Goal: Check status: Check status

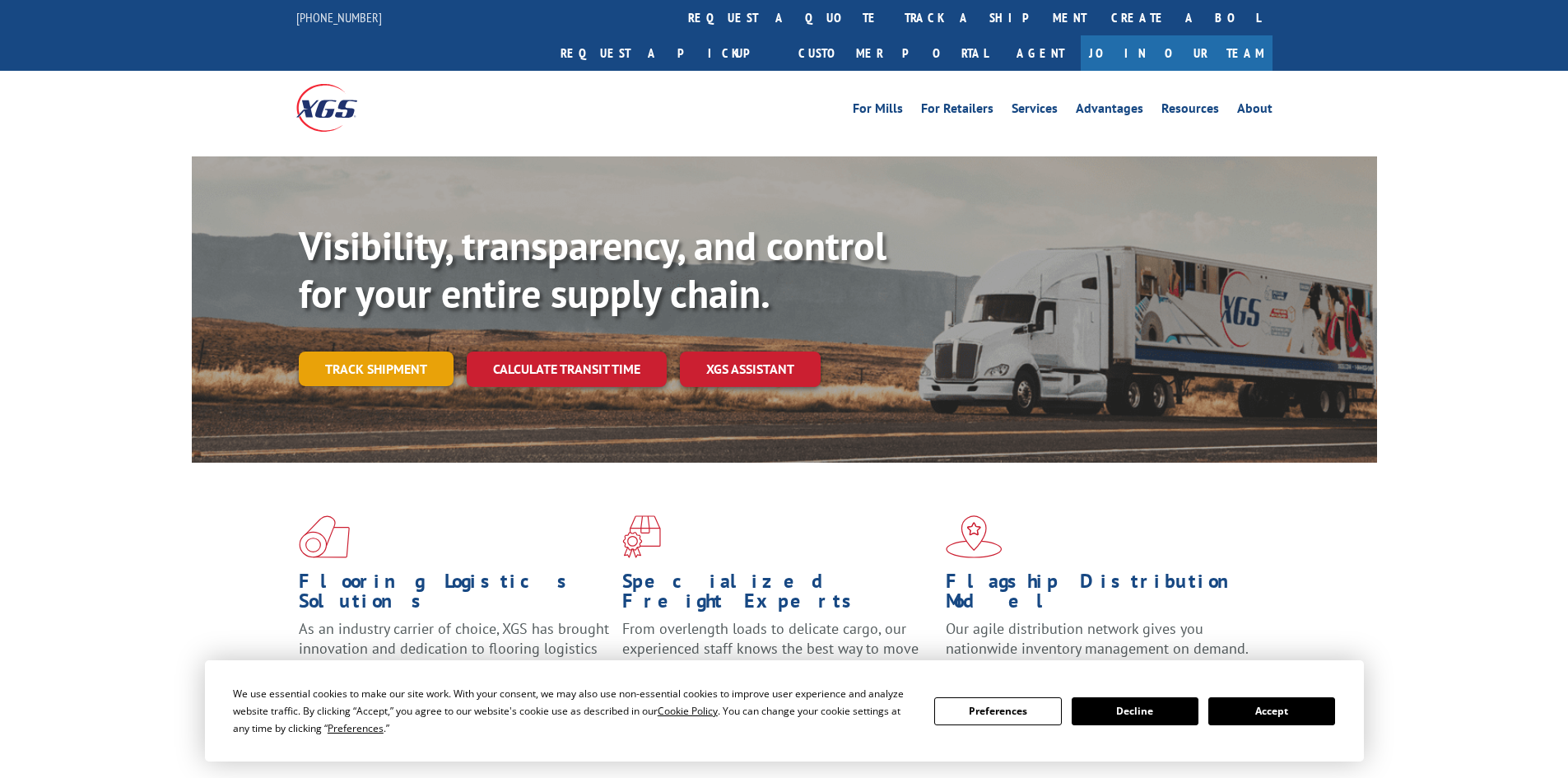
click at [376, 352] on link "Track shipment" at bounding box center [376, 369] width 154 height 34
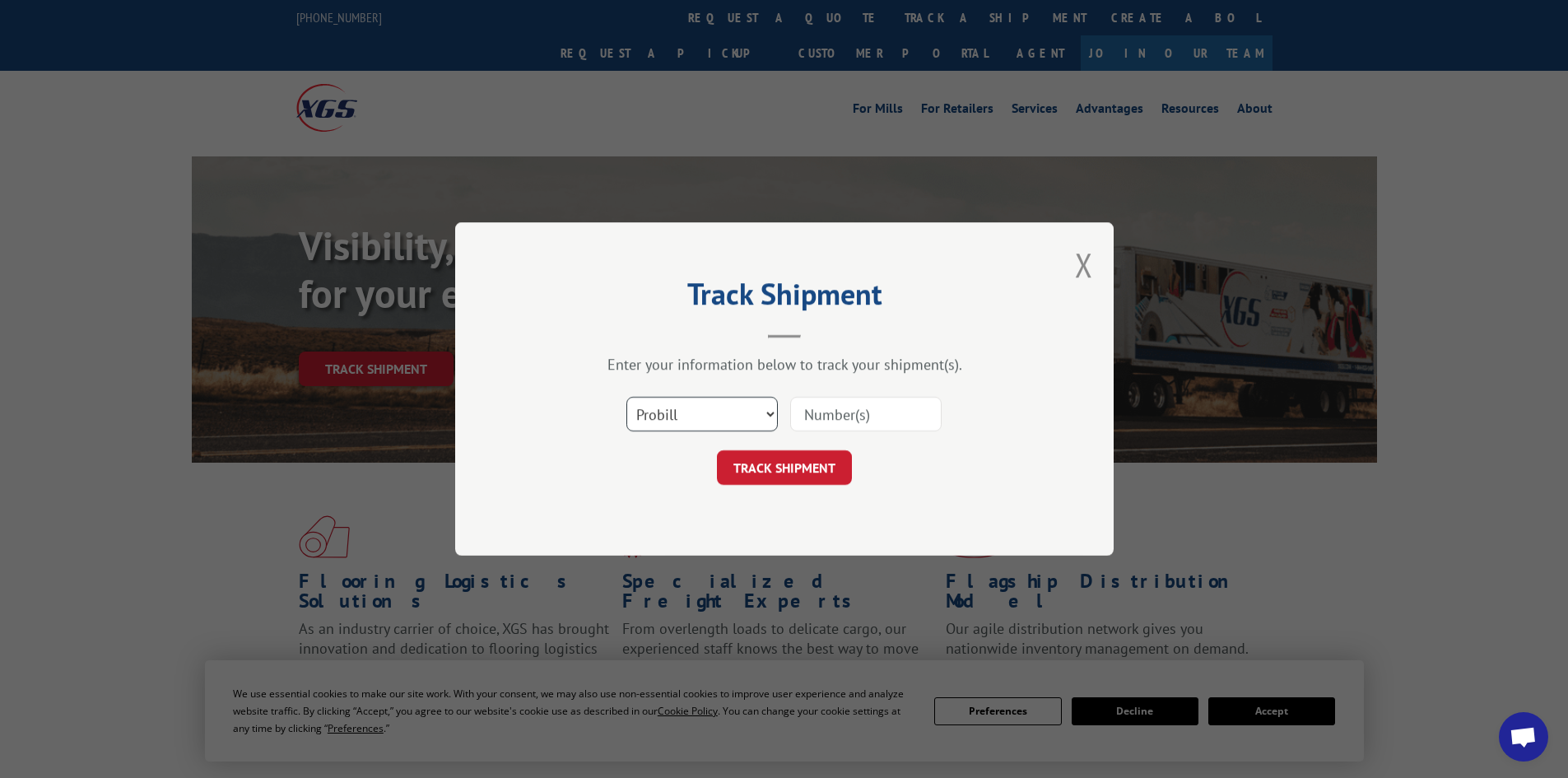
click at [699, 414] on select "Select category... Probill BOL PO" at bounding box center [702, 414] width 151 height 34
click at [627, 397] on select "Select category... Probill BOL PO" at bounding box center [702, 414] width 151 height 34
click at [669, 403] on select "Select category... Probill BOL PO" at bounding box center [702, 414] width 151 height 34
select select "probill"
click at [627, 397] on select "Select category... Probill BOL PO" at bounding box center [702, 414] width 151 height 34
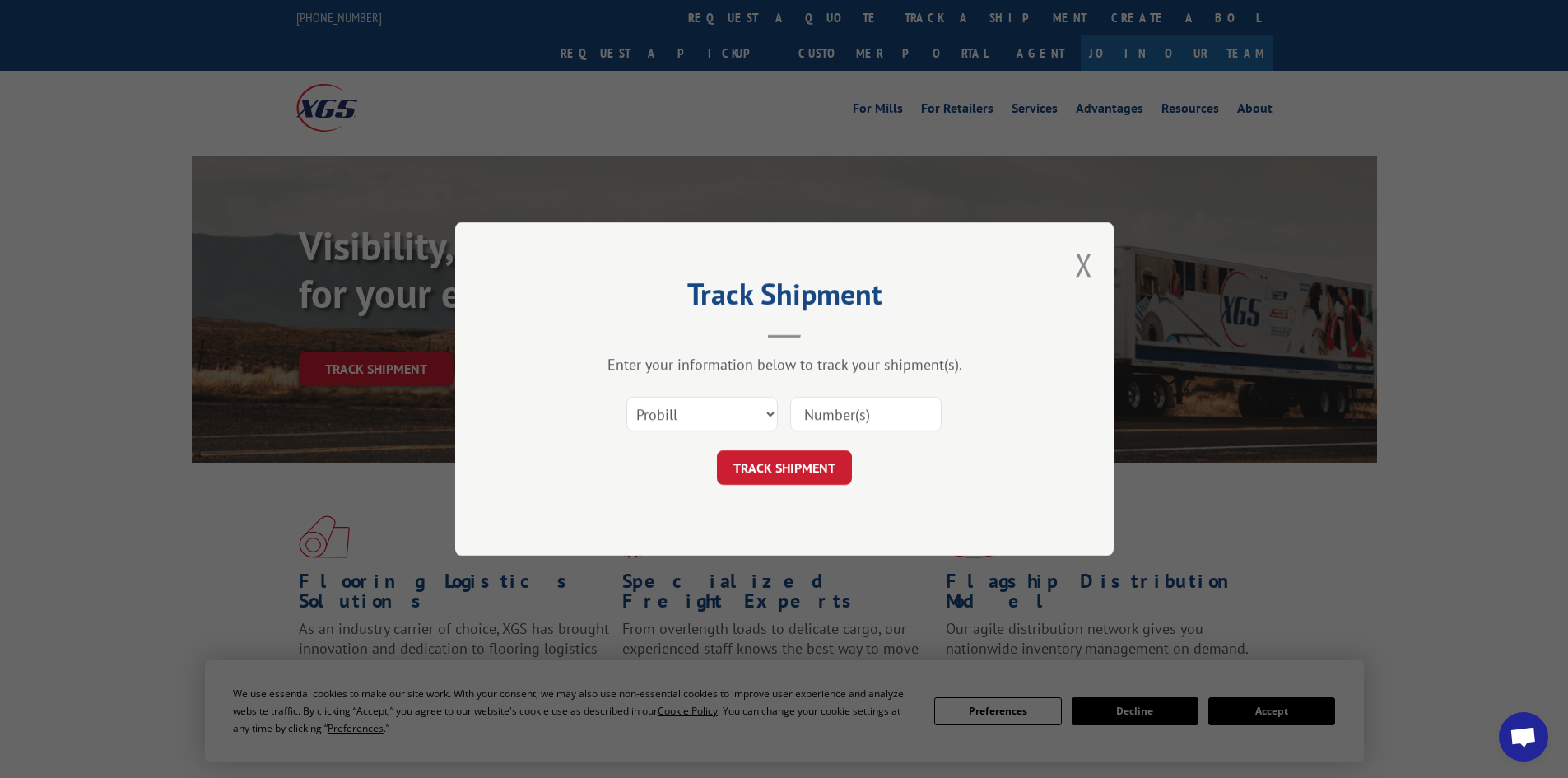
click at [887, 404] on input at bounding box center [866, 414] width 151 height 34
paste input "PRO#: 17624086"
drag, startPoint x: 844, startPoint y: 411, endPoint x: 784, endPoint y: 412, distance: 60.0
click at [784, 412] on div "Select category... Probill BOL PO PRO#: 17624086" at bounding box center [784, 414] width 494 height 55
type input "17624086"
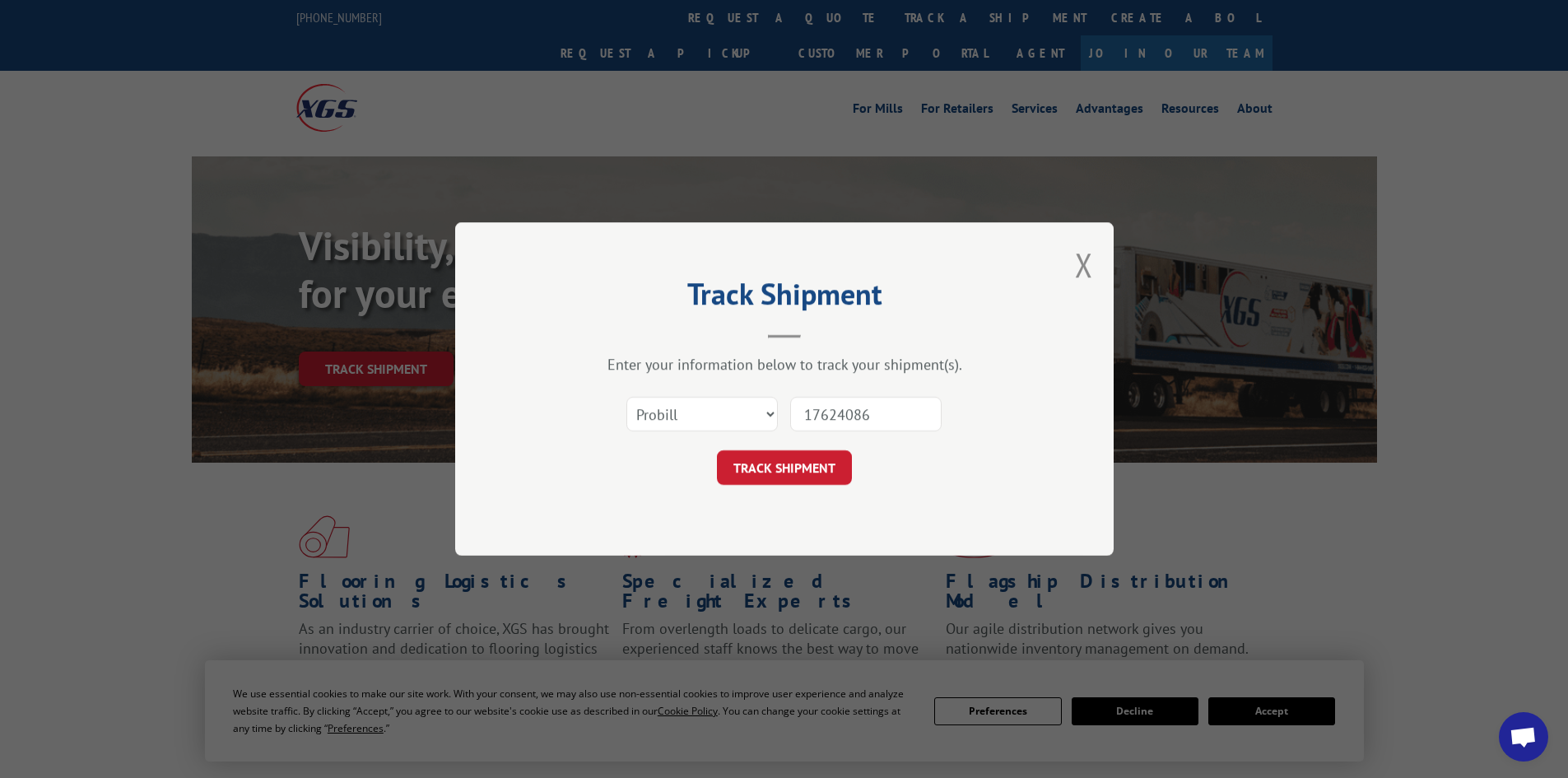
click at [776, 448] on form "Select category... Probill BOL PO 17624086 TRACK SHIPMENT" at bounding box center [784, 436] width 494 height 98
click at [777, 476] on button "TRACK SHIPMENT" at bounding box center [784, 467] width 135 height 34
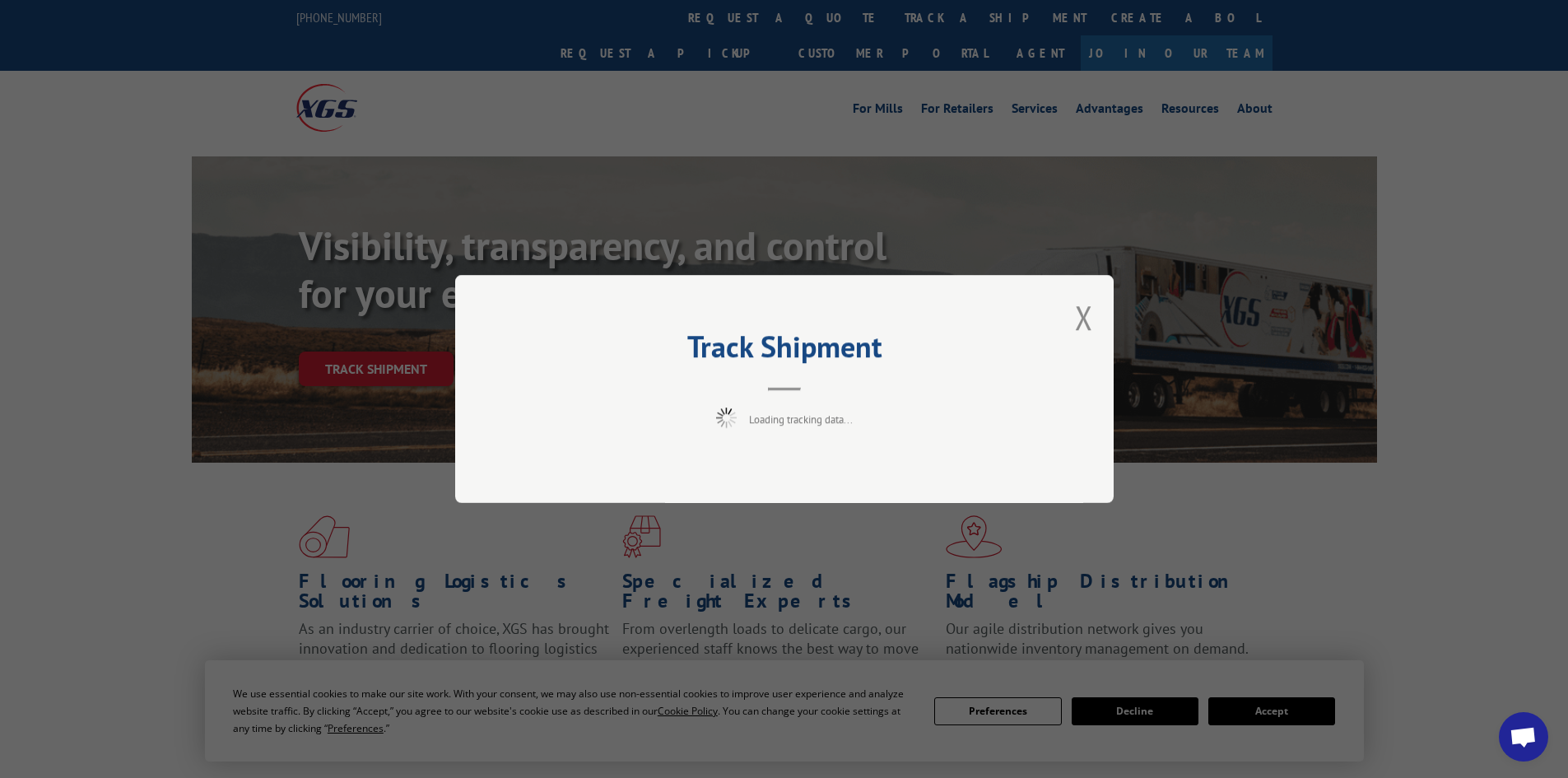
drag, startPoint x: 777, startPoint y: 476, endPoint x: 609, endPoint y: 399, distance: 184.8
click at [609, 399] on div "Track Shipment Loading tracking data..." at bounding box center [784, 389] width 658 height 228
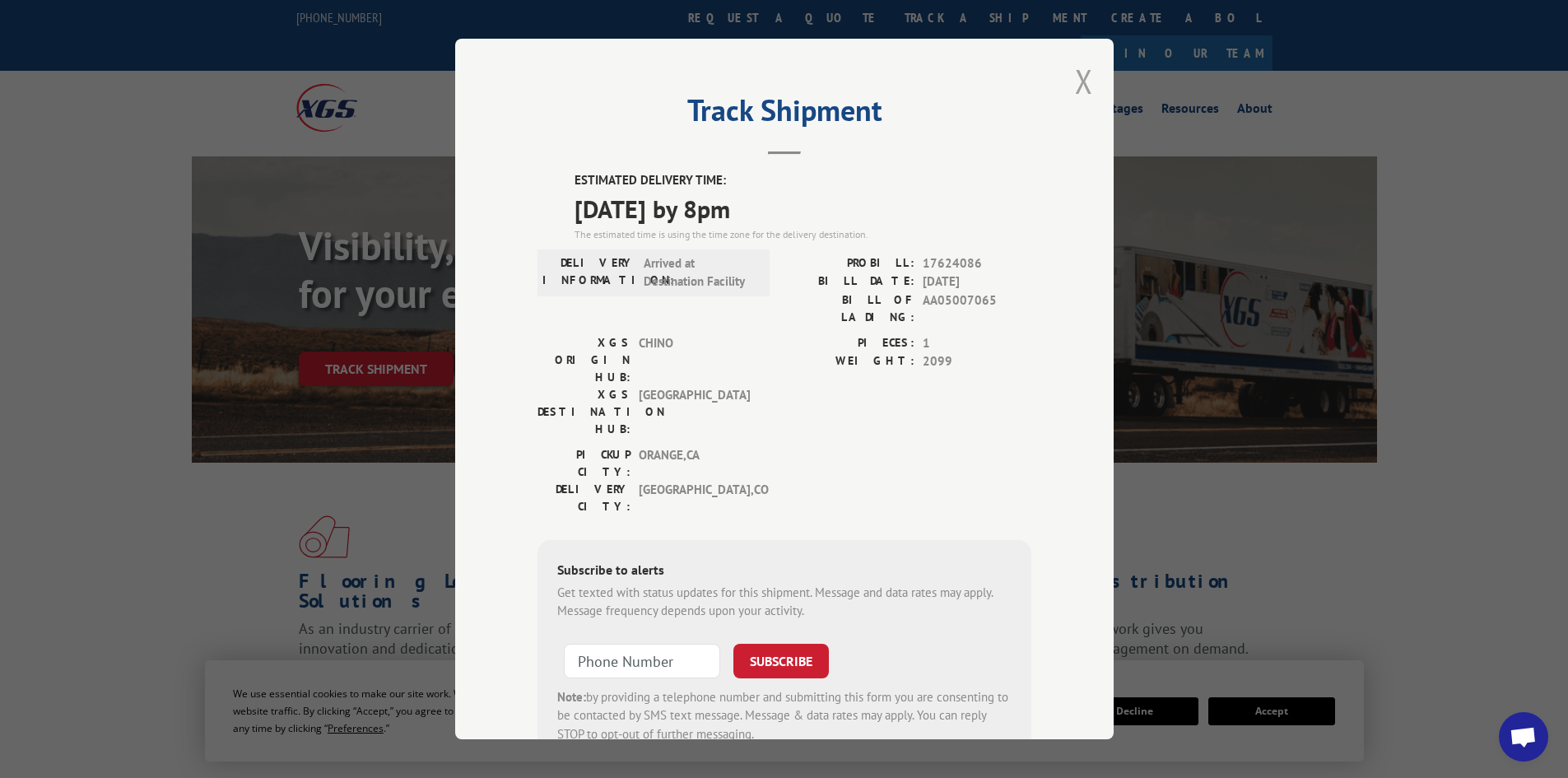
click at [1077, 74] on button "Close modal" at bounding box center [1083, 80] width 18 height 44
